Goal: Information Seeking & Learning: Learn about a topic

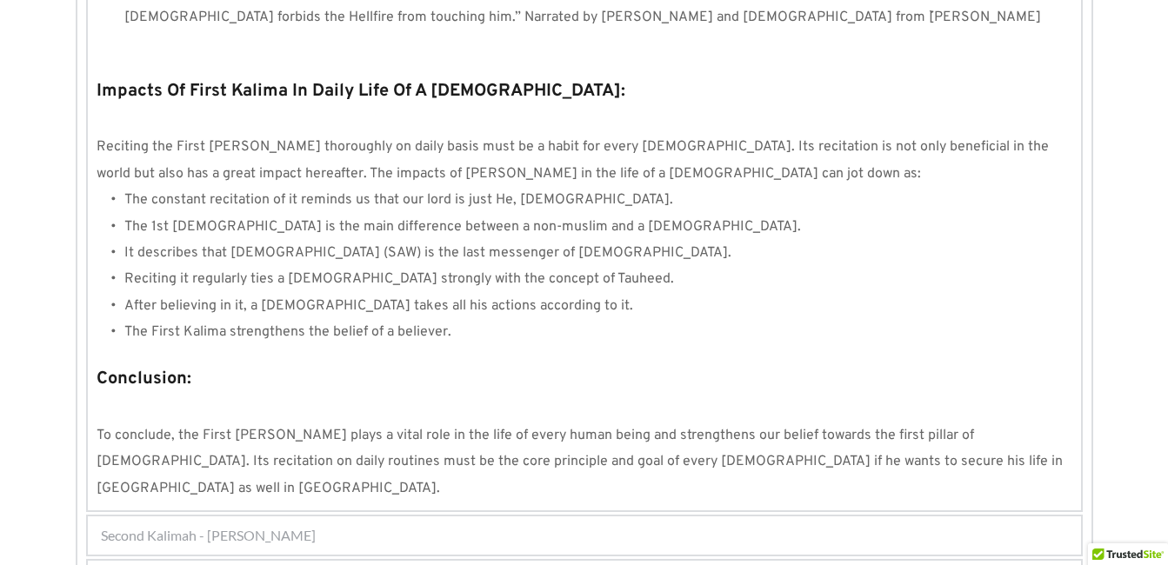
scroll to position [1671, 0]
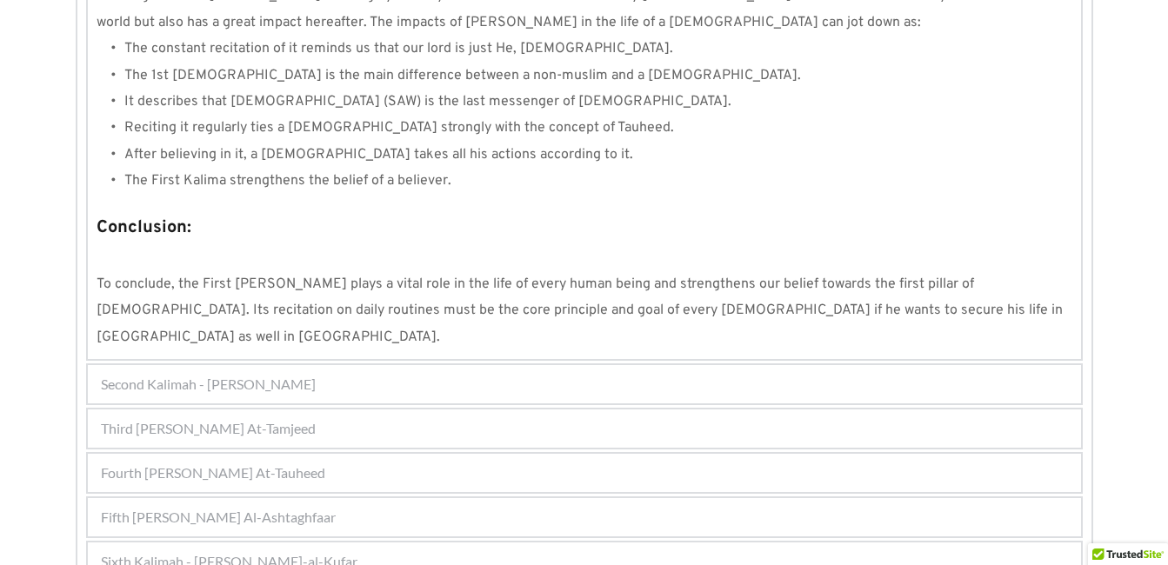
click at [255, 507] on span "Fifth [PERSON_NAME] Al-Ashtaghfaar" at bounding box center [218, 517] width 235 height 21
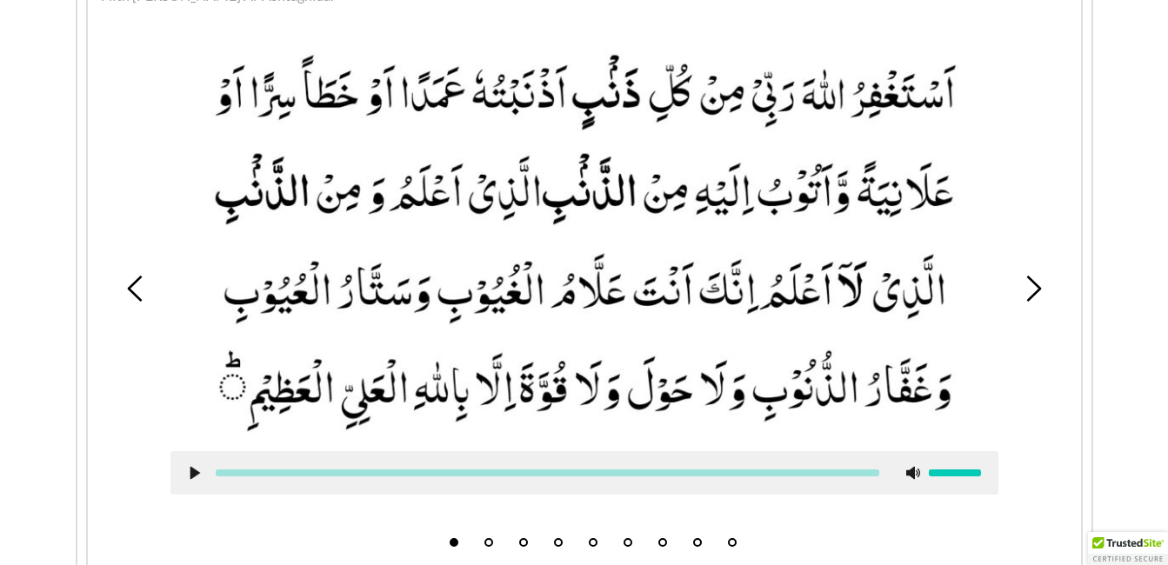
scroll to position [635, 0]
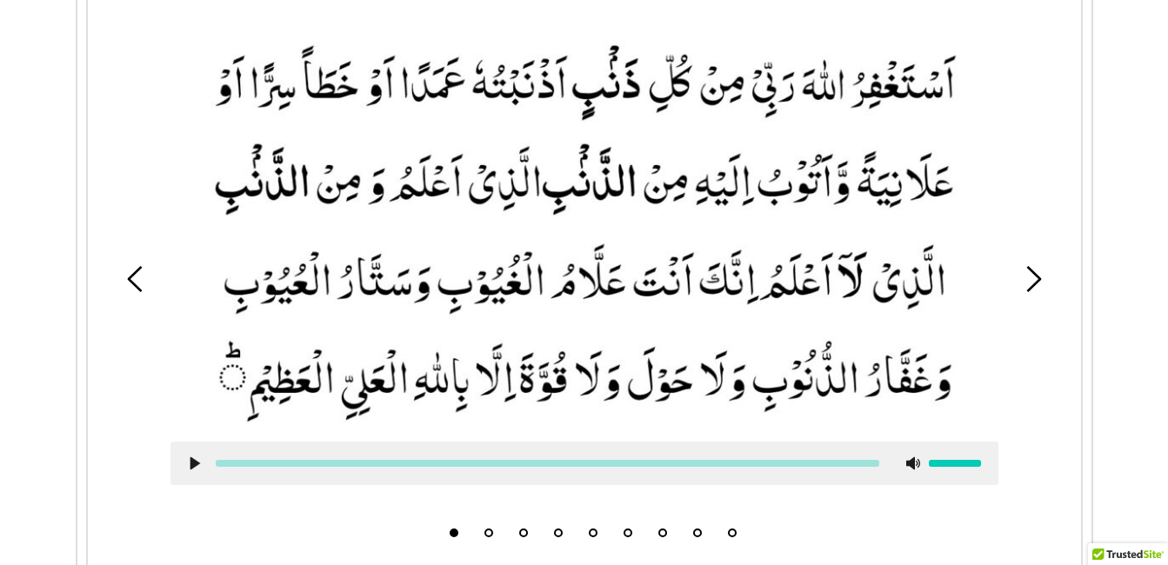
click at [489, 526] on li "2" at bounding box center [488, 528] width 17 height 17
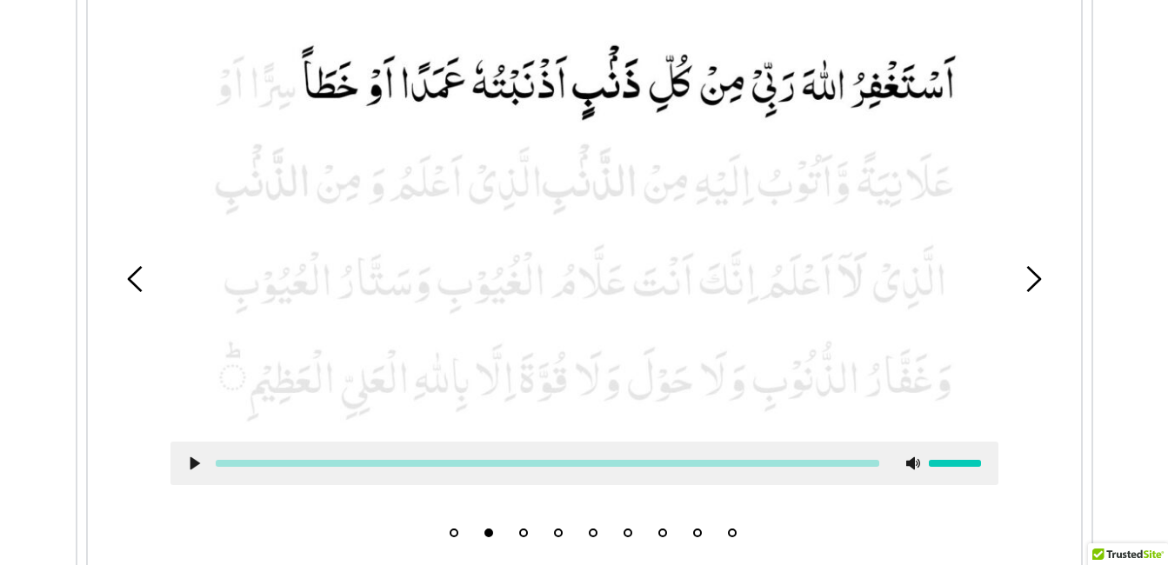
click at [523, 528] on li "3" at bounding box center [523, 528] width 17 height 17
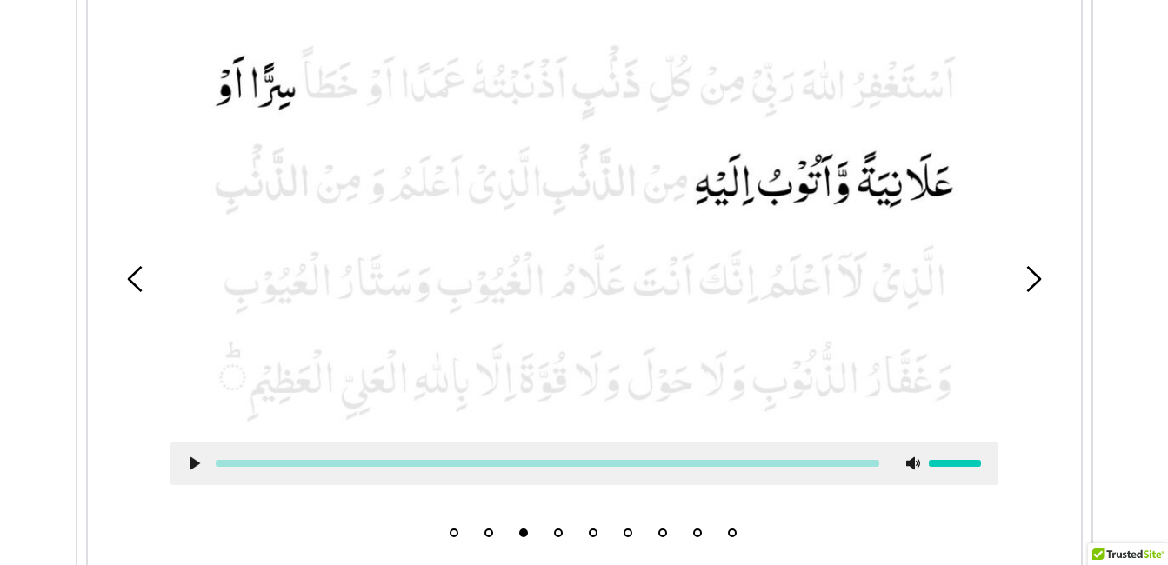
click at [557, 531] on button "4" at bounding box center [558, 533] width 9 height 9
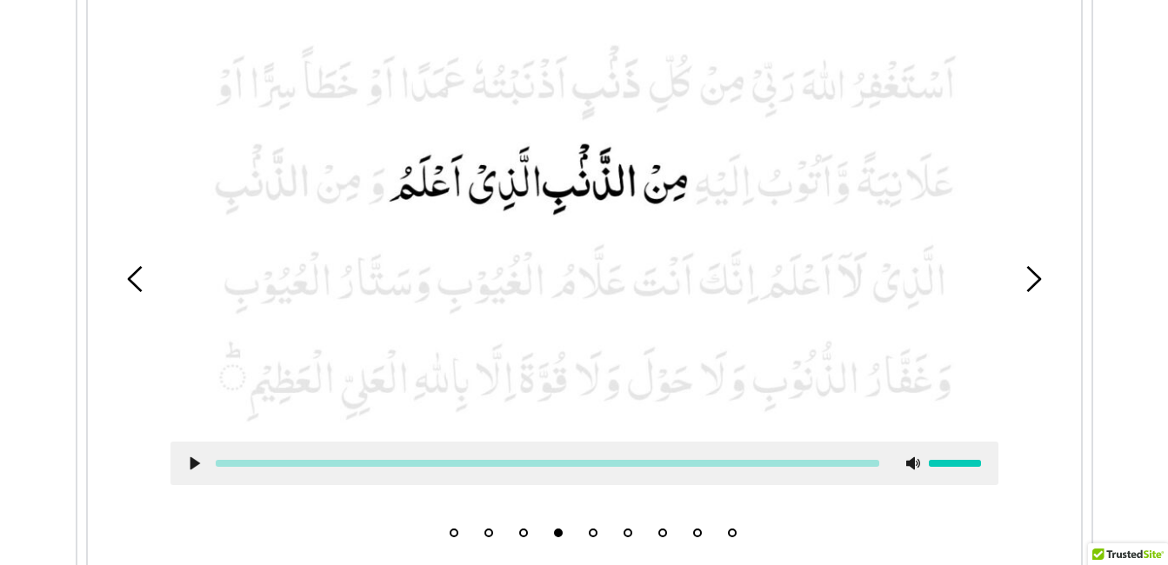
click at [450, 531] on button "1" at bounding box center [453, 533] width 9 height 9
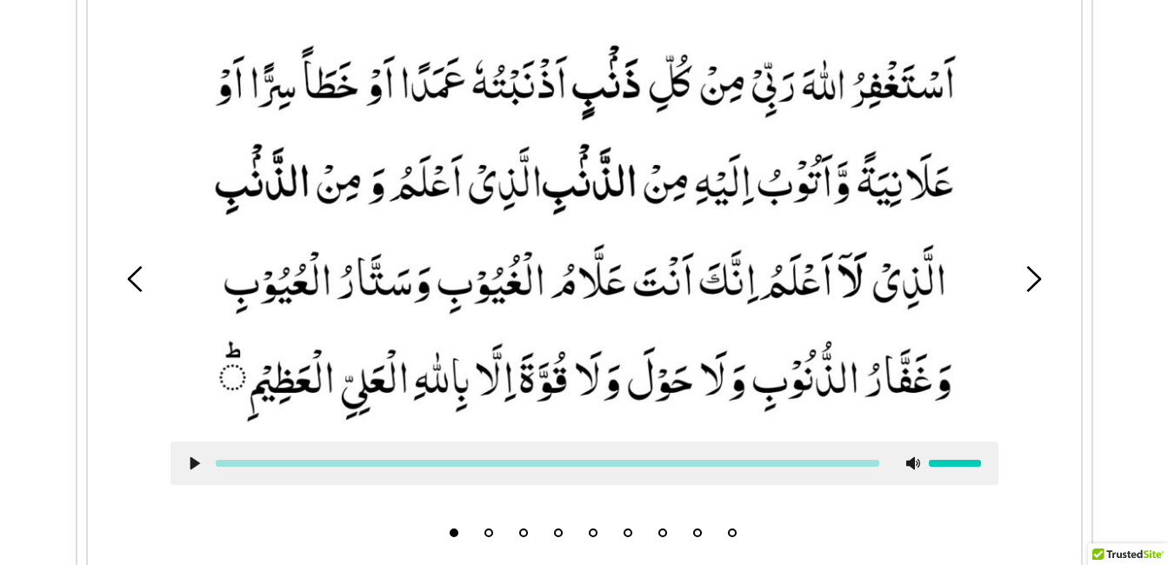
click at [487, 536] on button "2" at bounding box center [488, 533] width 9 height 9
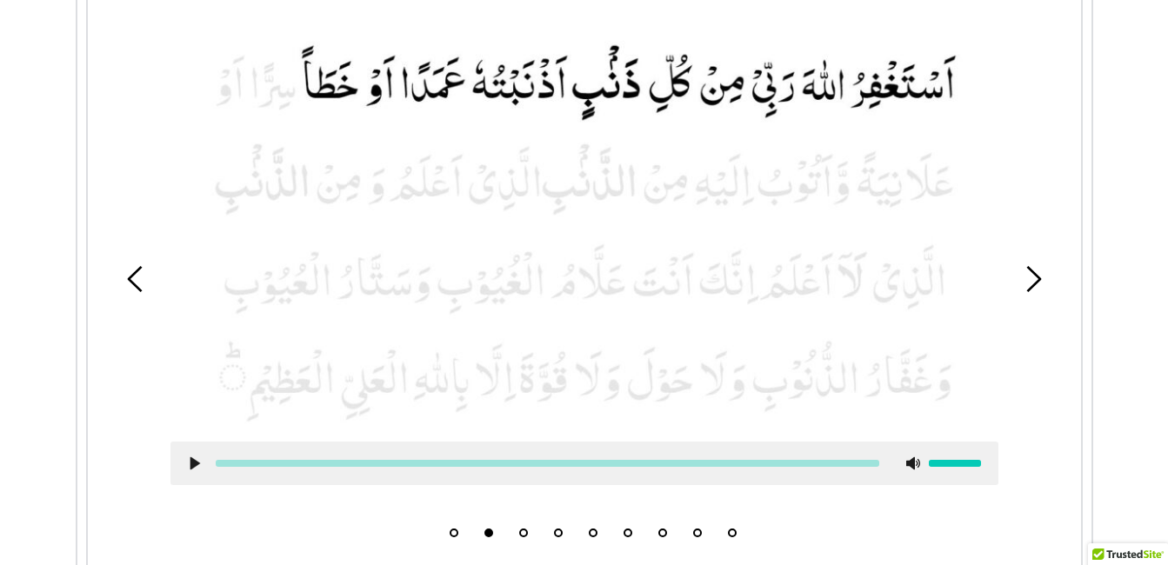
click at [523, 529] on button "3" at bounding box center [523, 533] width 9 height 9
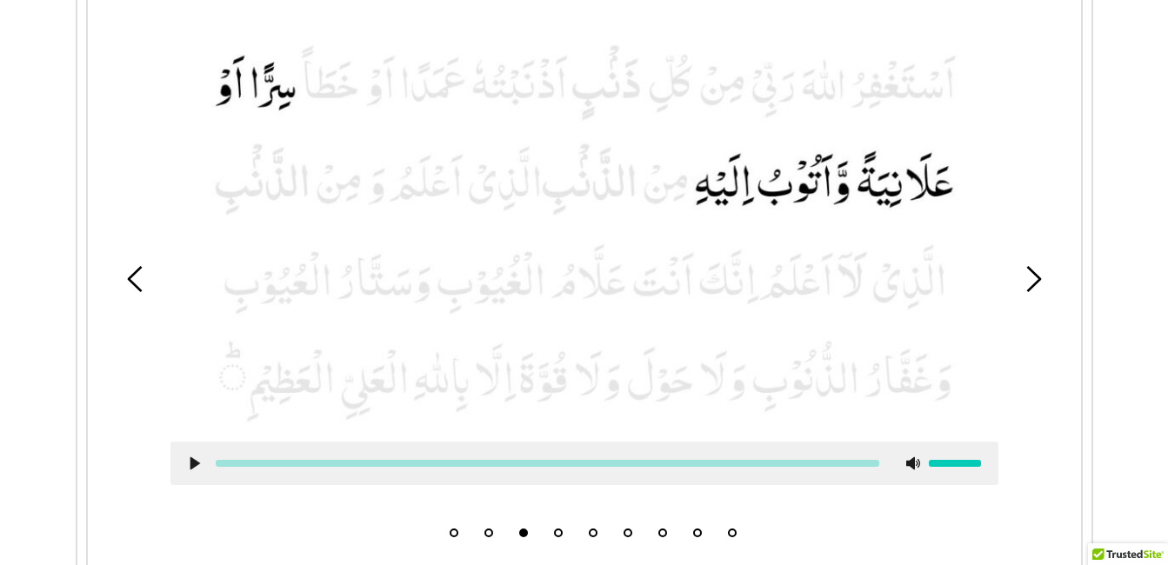
click at [587, 531] on li "5" at bounding box center [592, 528] width 17 height 17
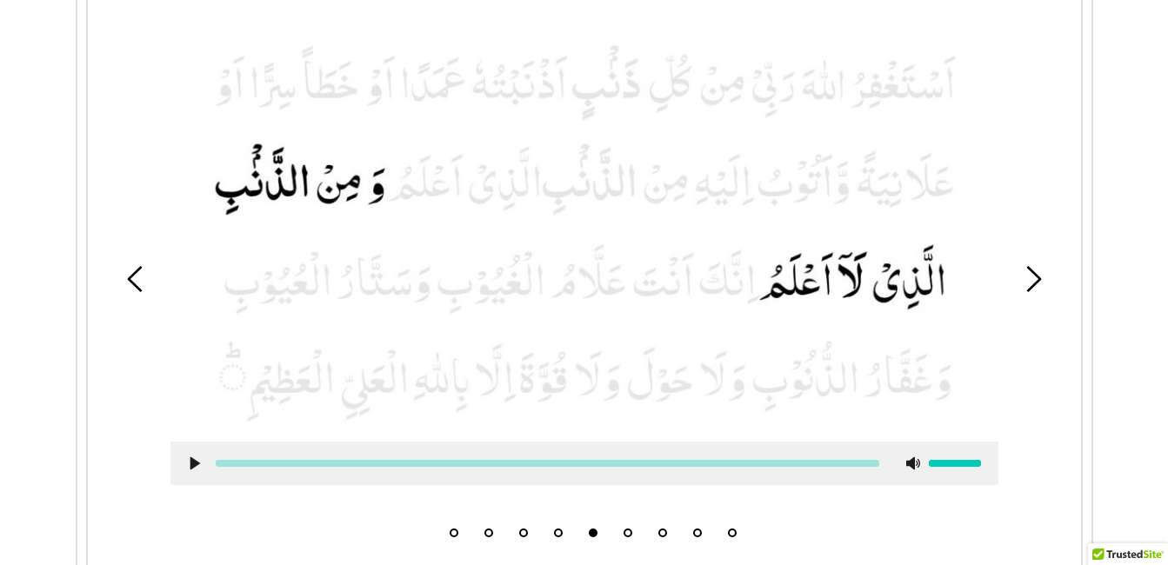
click at [456, 533] on button "1" at bounding box center [453, 533] width 9 height 9
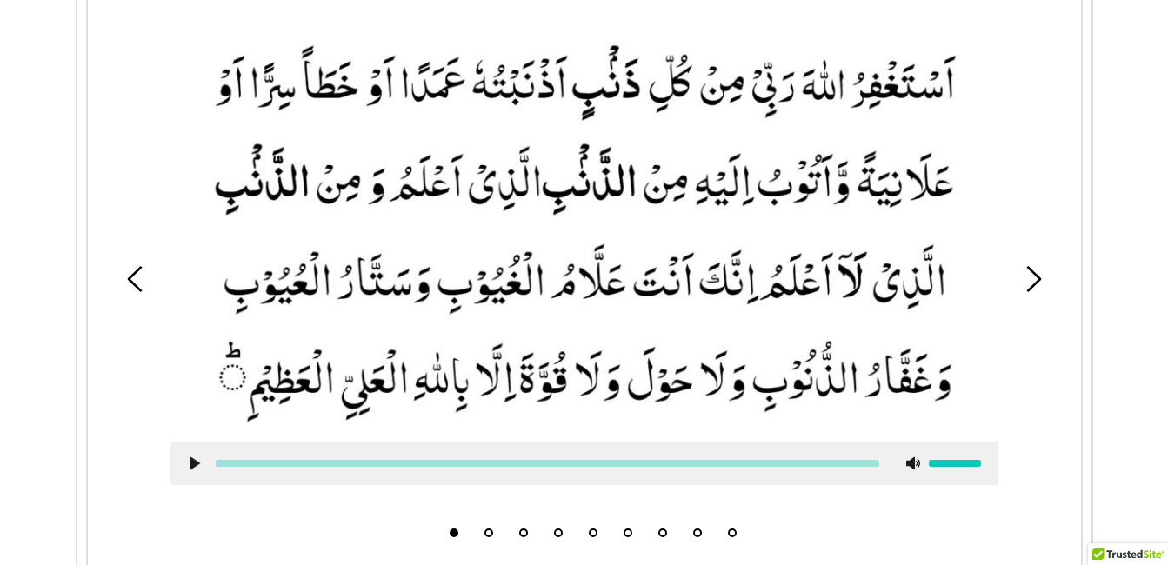
click at [190, 455] on div at bounding box center [584, 463] width 828 height 43
click at [190, 461] on use at bounding box center [195, 463] width 10 height 13
click at [188, 463] on icon at bounding box center [195, 463] width 14 height 14
click at [196, 463] on use at bounding box center [195, 463] width 10 height 13
click at [190, 465] on use at bounding box center [194, 463] width 11 height 13
